Goal: Check status: Check status

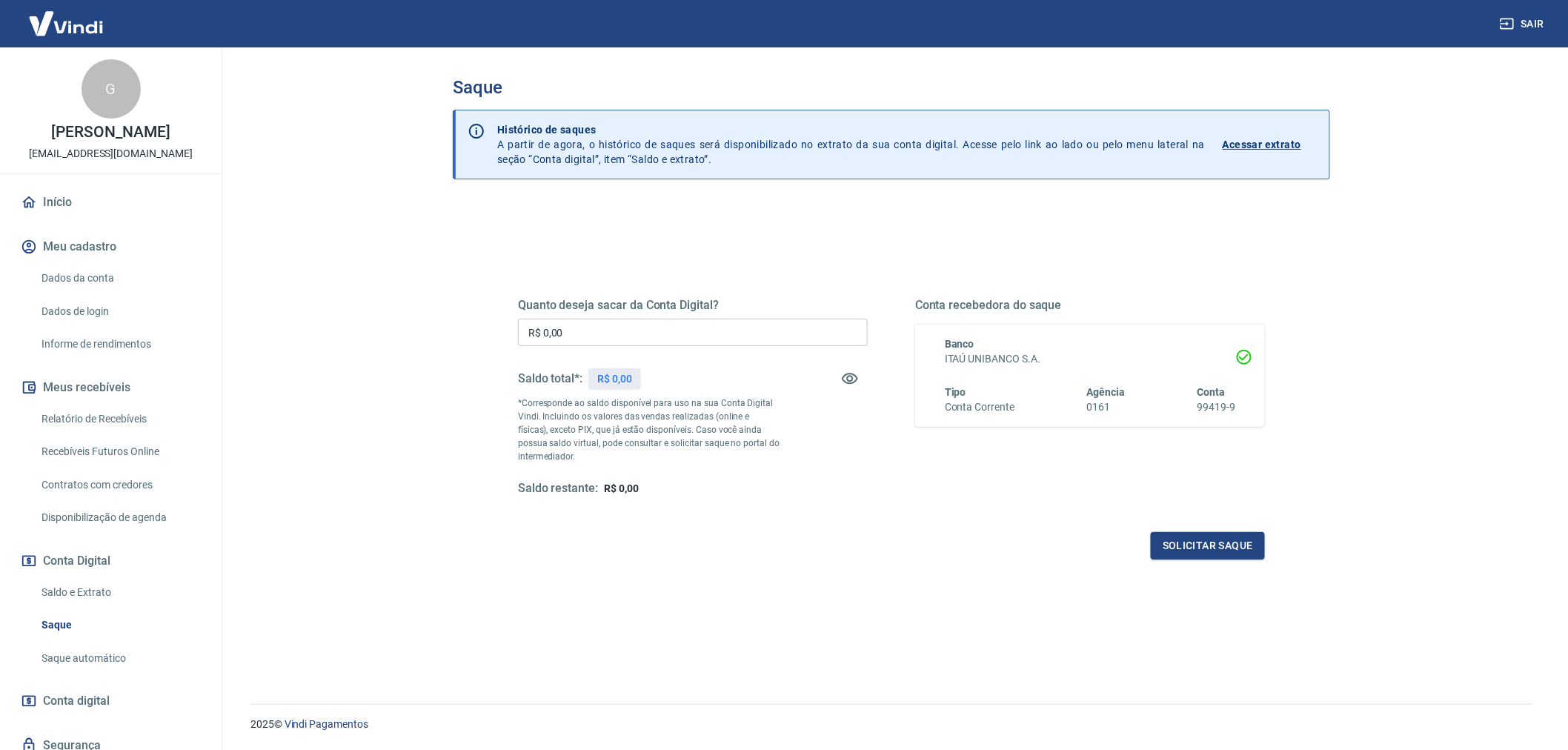
click at [97, 602] on link "Saldo e Extrato" at bounding box center [120, 592] width 168 height 30
